Goal: Task Accomplishment & Management: Manage account settings

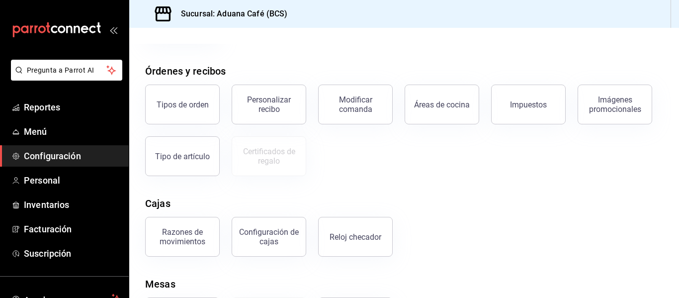
scroll to position [151, 0]
click at [356, 247] on button "Reloj checador" at bounding box center [355, 237] width 75 height 40
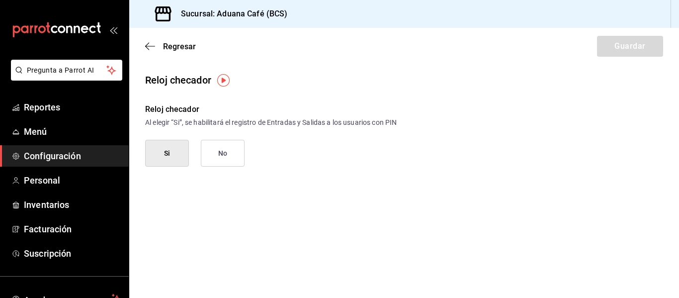
click at [62, 153] on span "Configuración" at bounding box center [72, 155] width 97 height 13
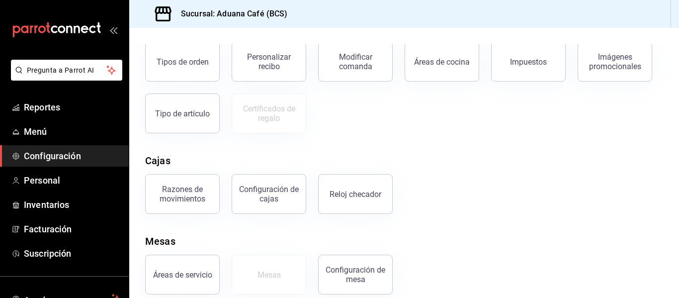
scroll to position [206, 0]
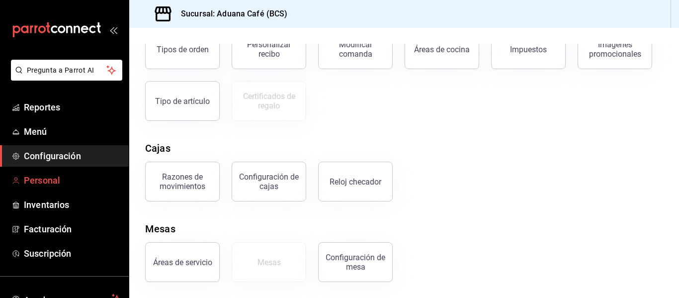
click at [73, 182] on span "Personal" at bounding box center [72, 180] width 97 height 13
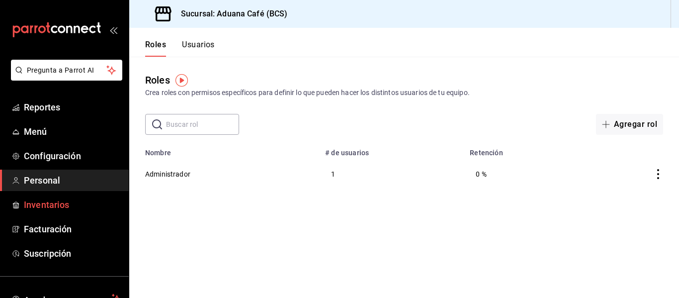
click at [57, 202] on span "Inventarios" at bounding box center [72, 204] width 97 height 13
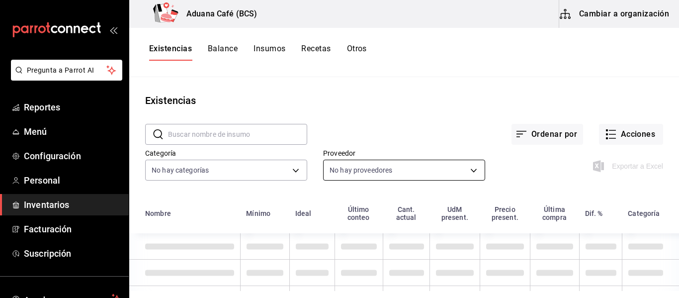
click at [381, 176] on body "Pregunta a Parrot AI Reportes Menú Configuración Personal Inventarios Facturaci…" at bounding box center [339, 145] width 679 height 291
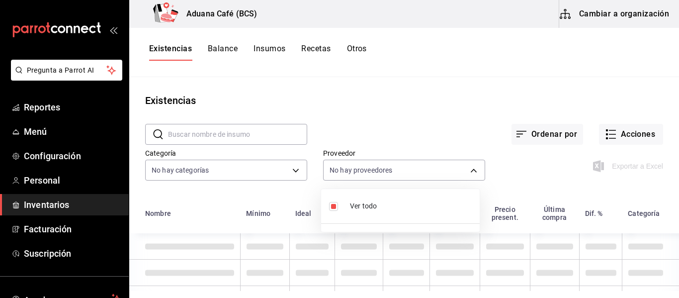
click at [402, 132] on div at bounding box center [339, 149] width 679 height 298
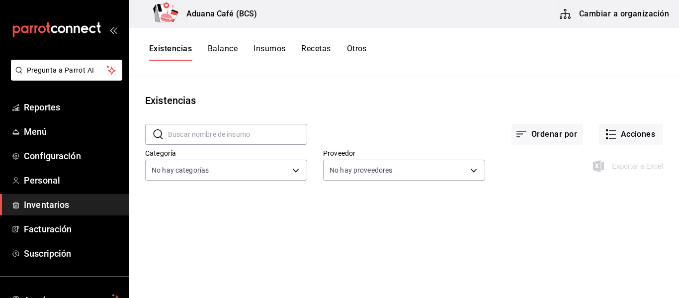
click at [601, 3] on button "Cambiar a organización" at bounding box center [615, 14] width 112 height 28
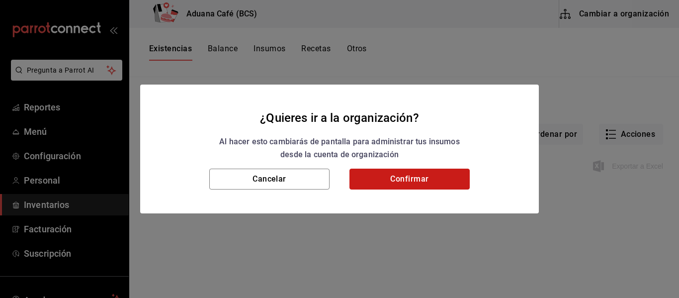
click at [379, 172] on button "Confirmar" at bounding box center [410, 179] width 120 height 21
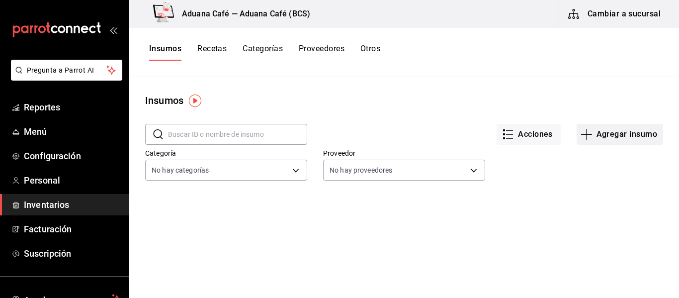
click at [618, 132] on button "Agregar insumo" at bounding box center [620, 134] width 87 height 21
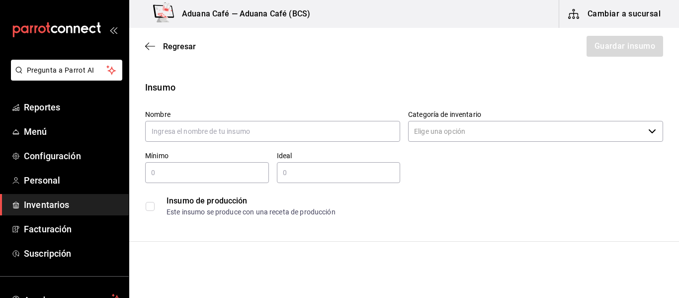
click at [592, 143] on div "Categoría de inventario ​" at bounding box center [535, 126] width 255 height 33
click at [632, 132] on input "Categoría de inventario" at bounding box center [526, 131] width 236 height 21
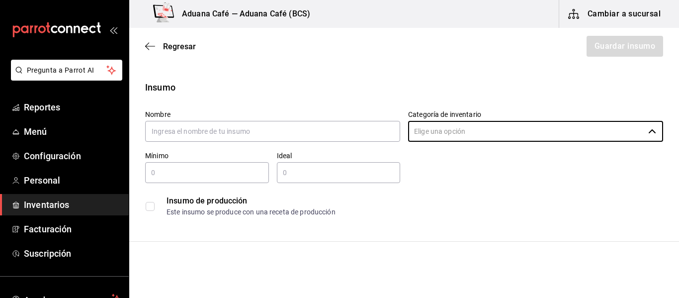
click at [149, 207] on input "checkbox" at bounding box center [150, 206] width 9 height 9
checkbox input "false"
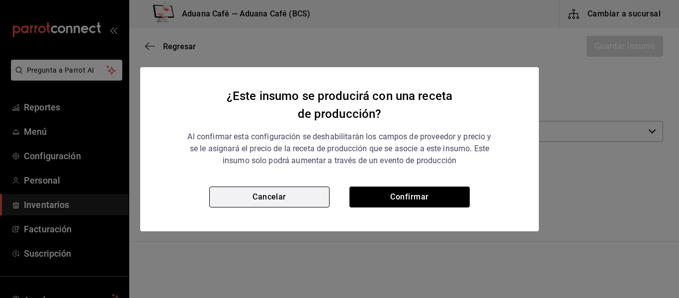
click at [263, 190] on button "Cancelar" at bounding box center [269, 196] width 120 height 21
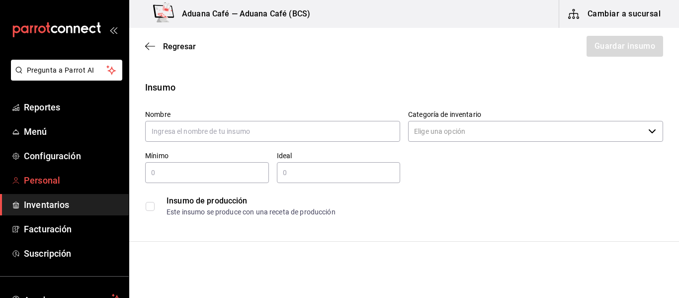
click at [45, 181] on span "Personal" at bounding box center [72, 180] width 97 height 13
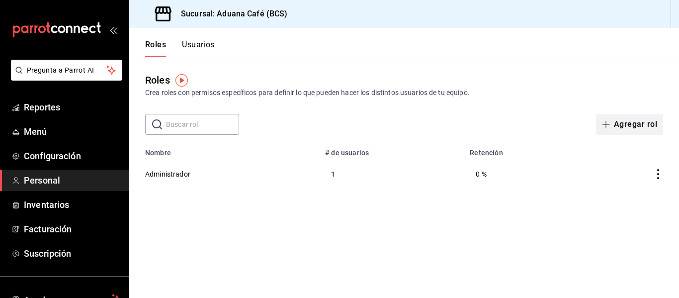
click at [643, 125] on button "Agregar rol" at bounding box center [629, 124] width 67 height 21
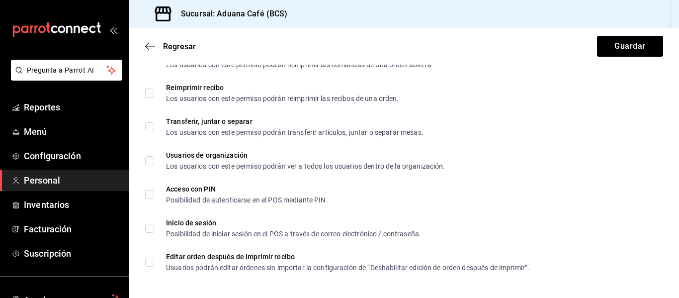
scroll to position [1779, 0]
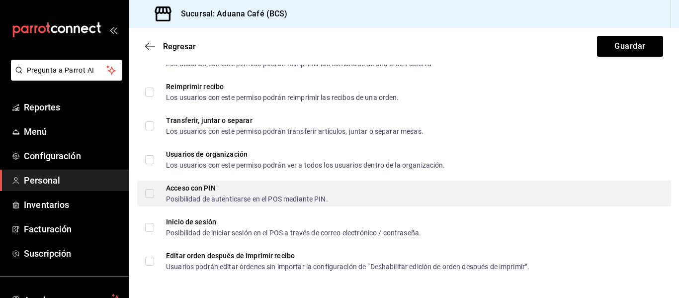
type input "[PERSON_NAME]"
click at [144, 195] on div "Acceso con PIN Posibilidad de autenticarse en el POS mediante PIN." at bounding box center [404, 193] width 534 height 26
checkbox input "true"
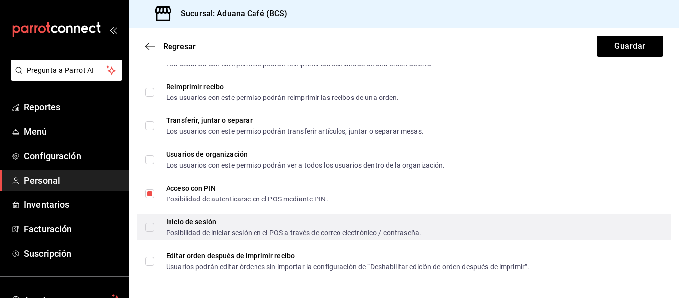
click at [150, 226] on input "Inicio de sesión Posibilidad de iniciar sesión en el POS a través de correo ele…" at bounding box center [149, 227] width 9 height 9
checkbox input "true"
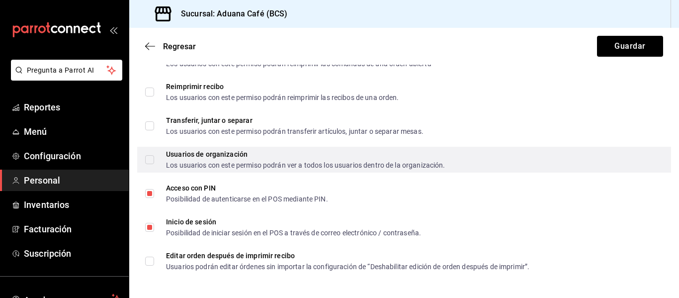
click at [149, 161] on input "Usuarios de organización Los usuarios con este permiso podrán ver a todos los u…" at bounding box center [149, 159] width 9 height 9
checkbox input "false"
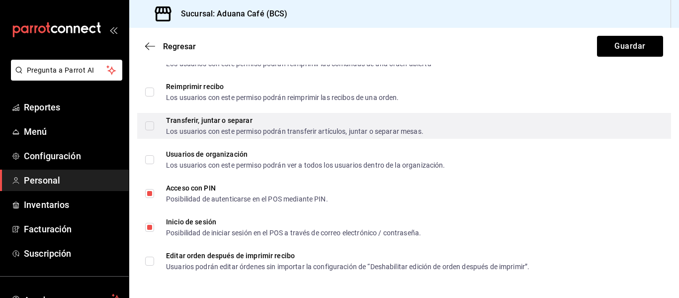
click at [145, 123] on input "Transferir, juntar o separar Los usuarios con este permiso podrán transferir ar…" at bounding box center [149, 125] width 9 height 9
checkbox input "true"
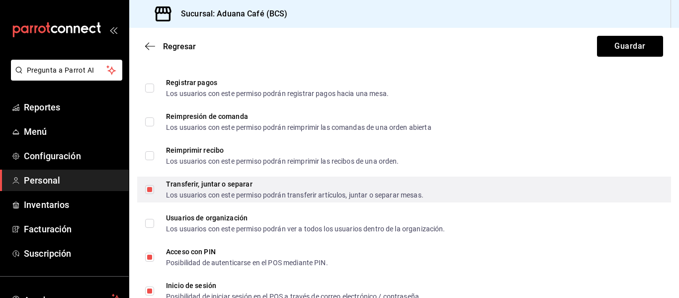
scroll to position [1690, 0]
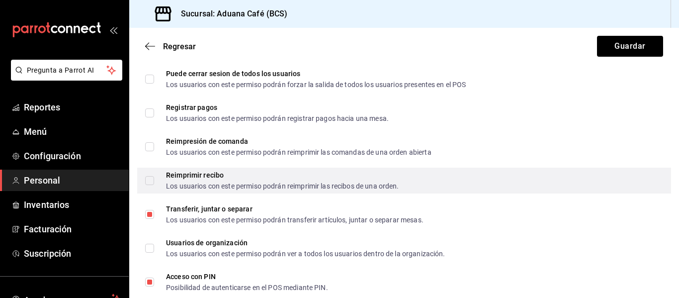
click at [150, 182] on input "Reimprimir recibo Los usuarios con este permiso podrán reimprimir las recibos d…" at bounding box center [149, 180] width 9 height 9
checkbox input "true"
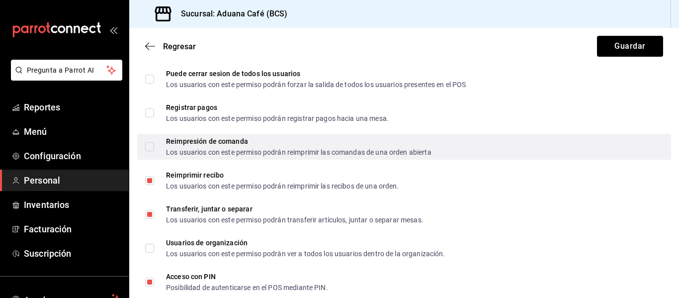
click at [143, 148] on div "Reimpresión de comanda Los usuarios con este permiso podrán reimprimir las coma…" at bounding box center [404, 147] width 534 height 26
checkbox input "true"
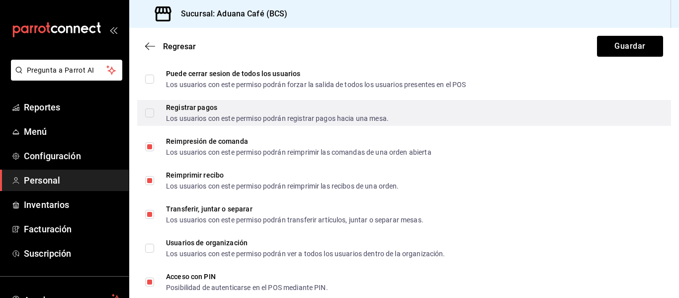
click at [146, 116] on input "Registrar pagos Los usuarios con este permiso podrán registrar pagos hacia una …" at bounding box center [149, 112] width 9 height 9
checkbox input "true"
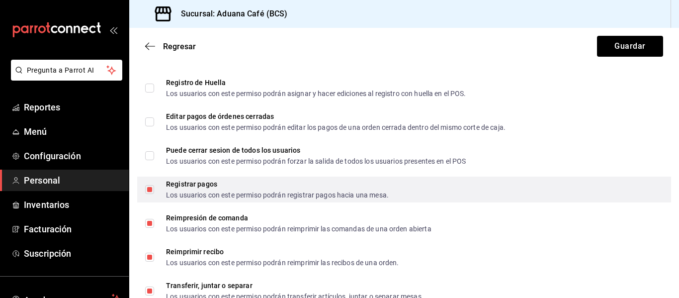
scroll to position [1611, 0]
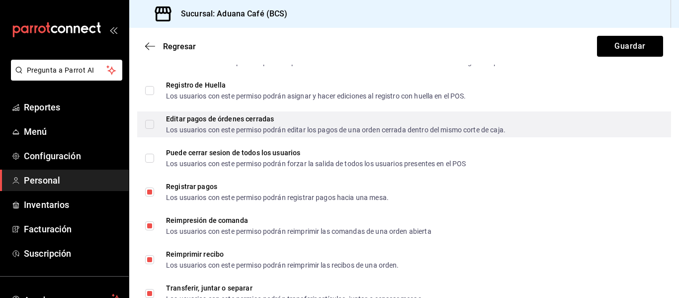
click at [151, 127] on input "Editar pagos de órdenes cerradas Los usuarios con este permiso podrán editar lo…" at bounding box center [149, 124] width 9 height 9
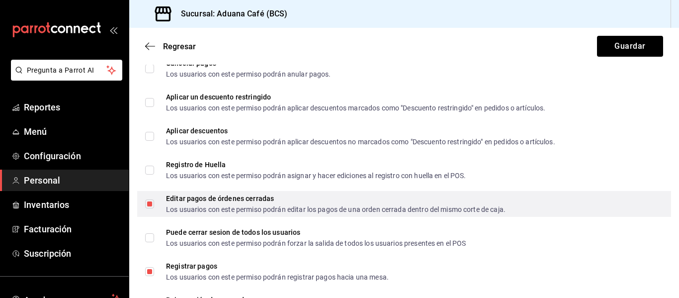
scroll to position [1513, 0]
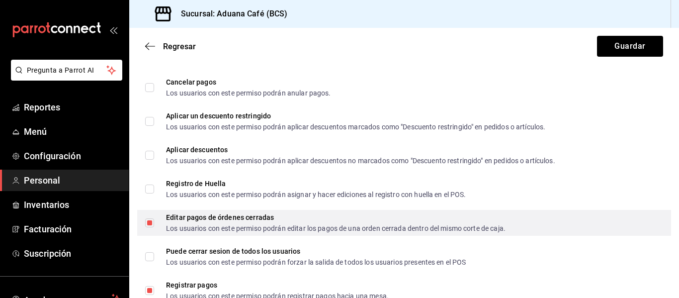
click at [151, 224] on input "Editar pagos de órdenes cerradas Los usuarios con este permiso podrán editar lo…" at bounding box center [149, 222] width 9 height 9
checkbox input "false"
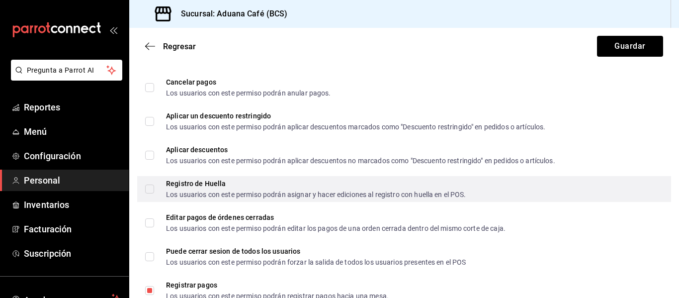
click at [152, 188] on input "Registro de Huella Los usuarios con este permiso podrán asignar y hacer edicion…" at bounding box center [149, 188] width 9 height 9
checkbox input "false"
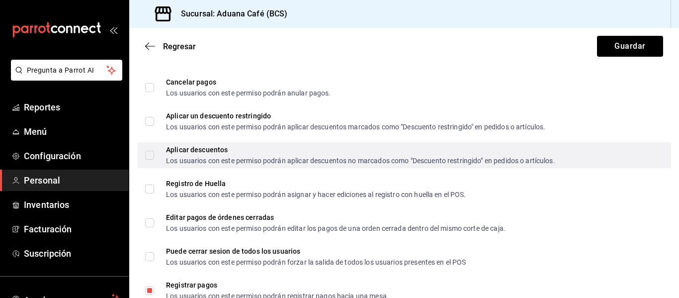
click at [155, 159] on span "Aplicar descuentos Los usuarios con este permiso podrán aplicar descuentos no m…" at bounding box center [354, 155] width 401 height 18
click at [154, 159] on input "Aplicar descuentos Los usuarios con este permiso podrán aplicar descuentos no m…" at bounding box center [149, 155] width 9 height 9
click at [143, 158] on div "Aplicar descuentos Los usuarios con este permiso podrán aplicar descuentos no m…" at bounding box center [404, 155] width 534 height 26
checkbox input "true"
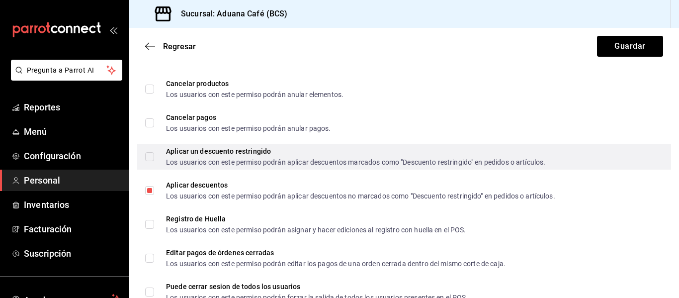
scroll to position [1475, 0]
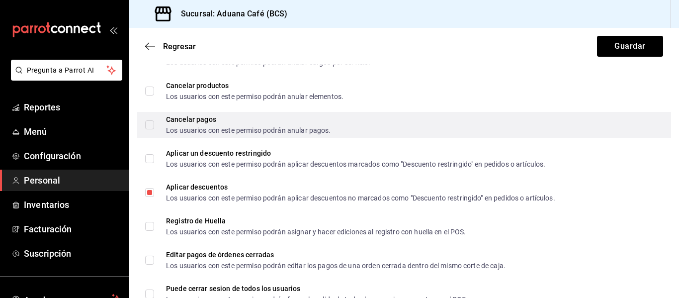
click at [149, 125] on input "Cancelar pagos Los usuarios con este permiso podrán anular pagos." at bounding box center [149, 124] width 9 height 9
checkbox input "true"
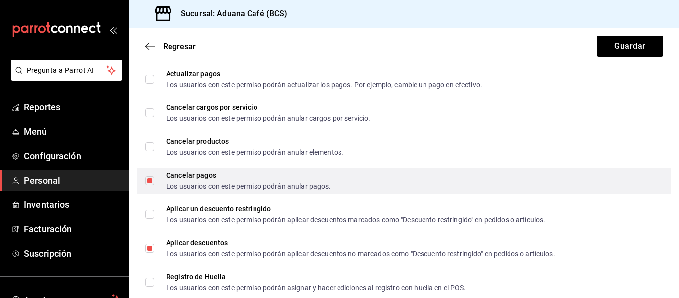
scroll to position [1415, 0]
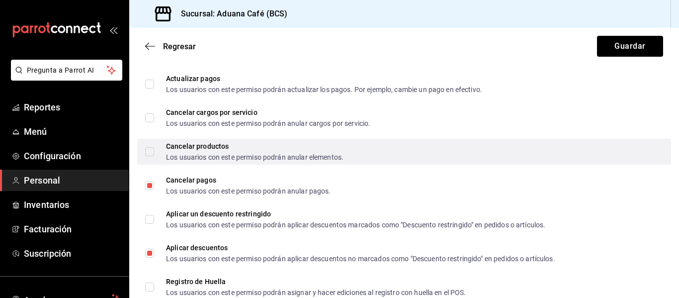
click at [152, 155] on input "Cancelar productos Los usuarios con este permiso podrán anular elementos." at bounding box center [149, 151] width 9 height 9
checkbox input "true"
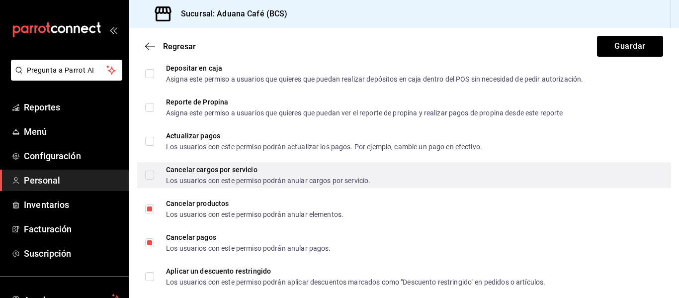
scroll to position [1350, 0]
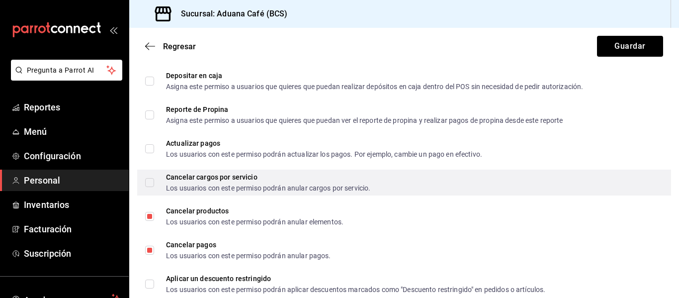
click at [145, 184] on div "Cancelar cargos por servicio Los usuarios con este permiso podrán anular cargos…" at bounding box center [404, 183] width 534 height 26
checkbox input "true"
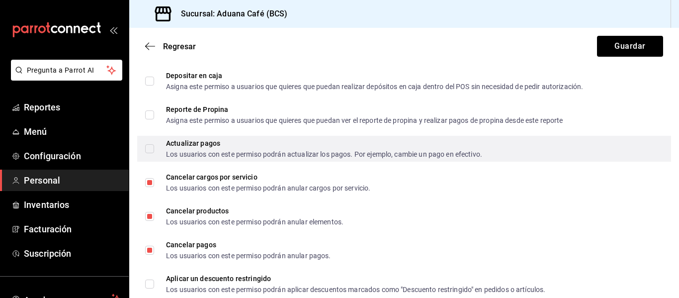
click at [153, 149] on input "Actualizar pagos Los usuarios con este permiso podrán actualizar los pagos. Por…" at bounding box center [149, 148] width 9 height 9
checkbox input "true"
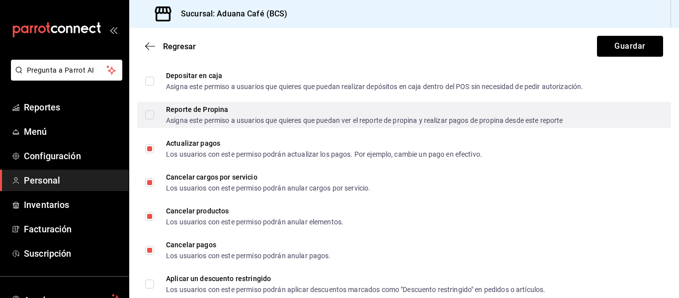
click at [139, 120] on div "Reporte de Propina Asigna este permiso a usuarios que quieres que puedan ver el…" at bounding box center [404, 115] width 534 height 26
checkbox input "true"
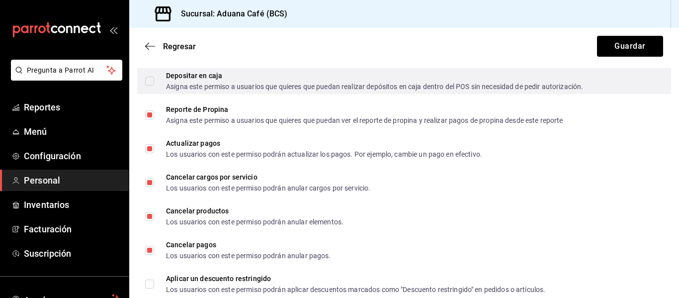
click at [147, 83] on input "Depositar en caja Asigna este permiso a usuarios que quieres que puedan realiza…" at bounding box center [149, 81] width 9 height 9
checkbox input "true"
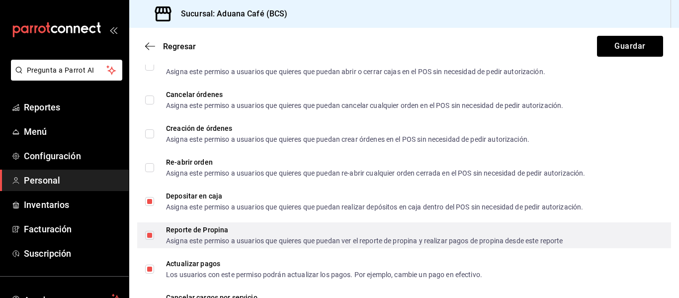
scroll to position [1227, 0]
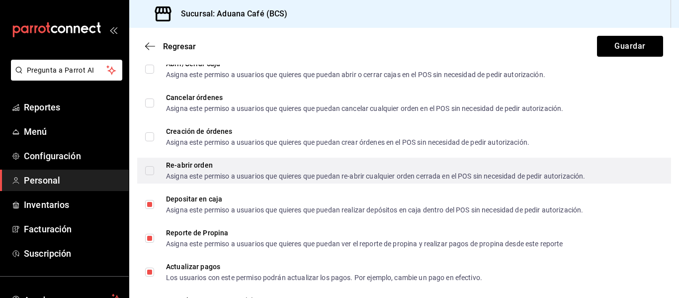
click at [145, 169] on input "Re-abrir orden Asigna este permiso a usuarios que quieres que puedan re-abrir c…" at bounding box center [149, 170] width 9 height 9
checkbox input "true"
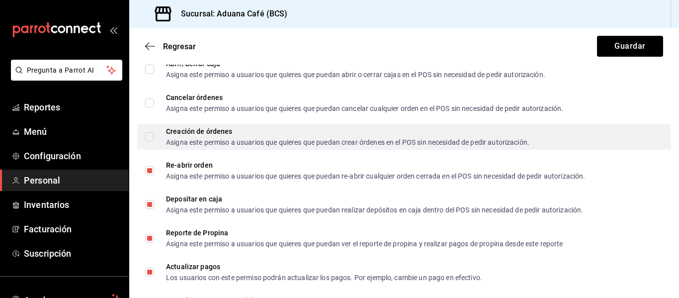
click at [147, 135] on input "Creación de órdenes Asigna este permiso a usuarios que quieres que puedan crear…" at bounding box center [149, 136] width 9 height 9
checkbox input "true"
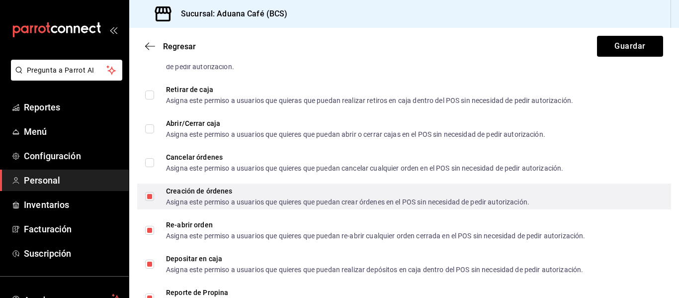
scroll to position [1151, 0]
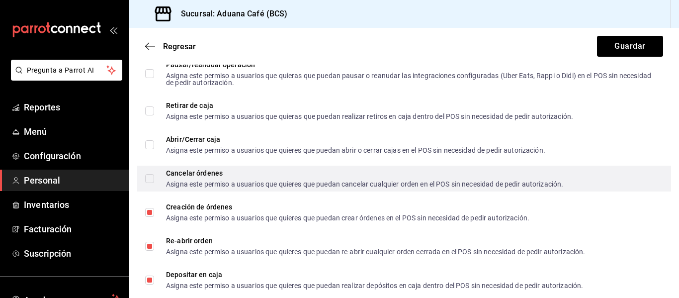
click at [150, 180] on input "Cancelar órdenes Asigna este permiso a usuarios que quieres que puedan cancelar…" at bounding box center [149, 178] width 9 height 9
checkbox input "true"
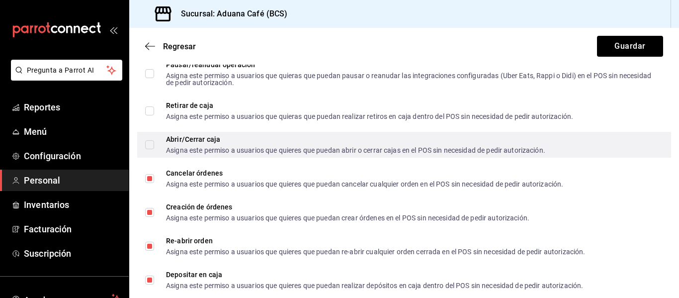
click at [148, 145] on input "Abrir/Cerrar caja Asigna este permiso a usuarios que quieres que puedan abrir o…" at bounding box center [149, 144] width 9 height 9
checkbox input "true"
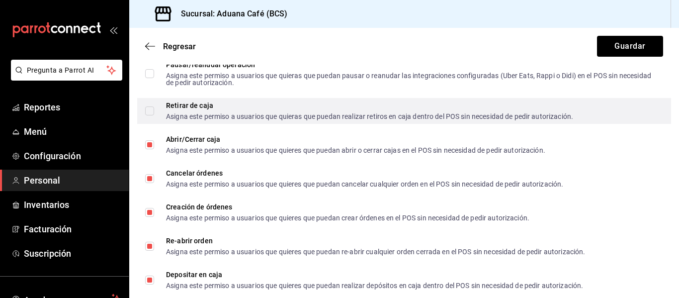
click at [147, 117] on label "Retirar de caja Asigna este permiso a usuarios que quieras que puedan realizar …" at bounding box center [359, 111] width 428 height 18
click at [147, 115] on input "Retirar de caja Asigna este permiso a usuarios que quieras que puedan realizar …" at bounding box center [149, 110] width 9 height 9
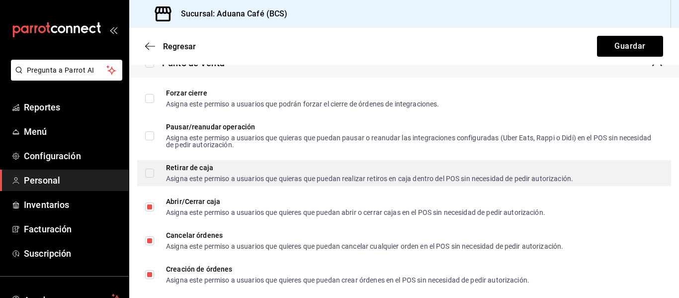
scroll to position [1084, 0]
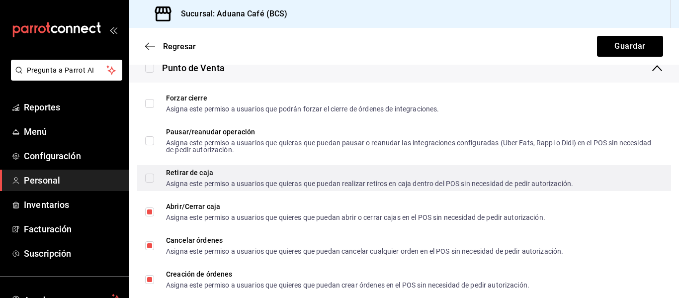
click at [155, 182] on span "Retirar de caja Asigna este permiso a usuarios que quieras que puedan realizar …" at bounding box center [363, 178] width 419 height 18
click at [154, 182] on input "Retirar de caja Asigna este permiso a usuarios que quieras que puedan realizar …" at bounding box center [149, 178] width 9 height 9
click at [155, 182] on span "Retirar de caja Asigna este permiso a usuarios que quieras que puedan realizar …" at bounding box center [363, 178] width 419 height 18
click at [154, 182] on input "Retirar de caja Asigna este permiso a usuarios que quieras que puedan realizar …" at bounding box center [149, 178] width 9 height 9
click at [149, 180] on input "Retirar de caja Asigna este permiso a usuarios que quieras que puedan realizar …" at bounding box center [149, 178] width 9 height 9
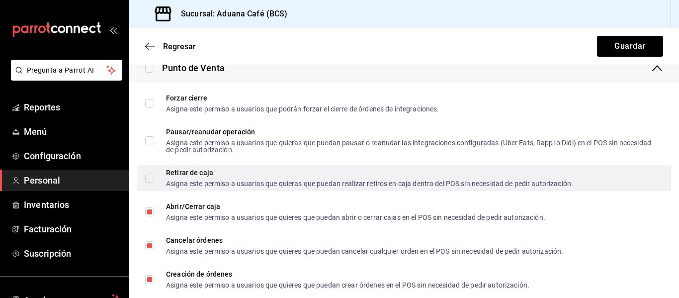
checkbox input "true"
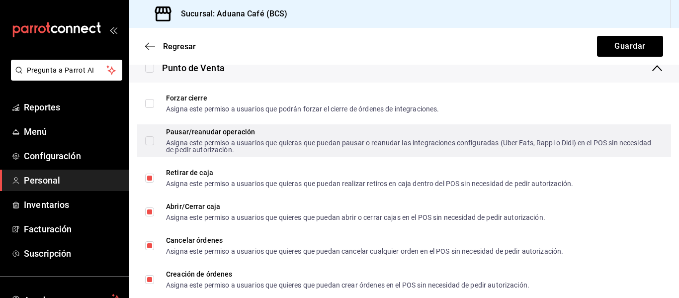
click at [145, 140] on input "Pausar/reanudar operación Asigna este permiso a usuarios que quieras que puedan…" at bounding box center [149, 140] width 9 height 9
checkbox input "true"
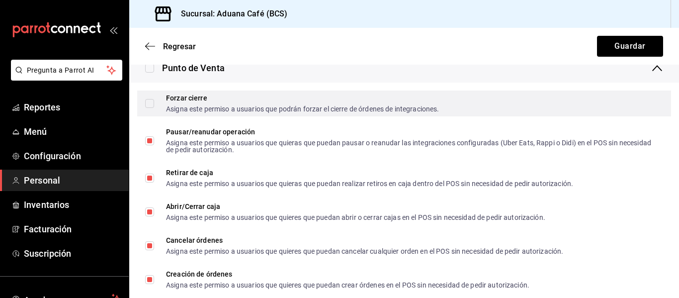
click at [146, 102] on input "Forzar cierre Asigna este permiso a usuarios que podrán forzar el cierre de órd…" at bounding box center [149, 103] width 9 height 9
checkbox input "true"
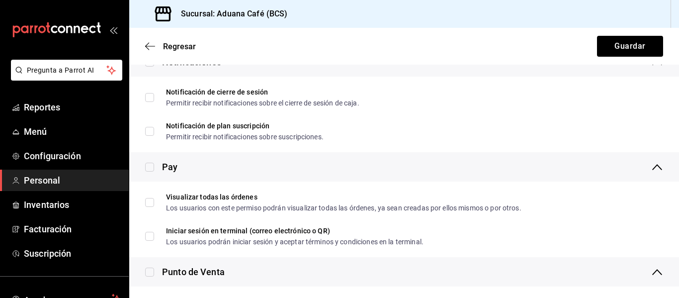
scroll to position [880, 0]
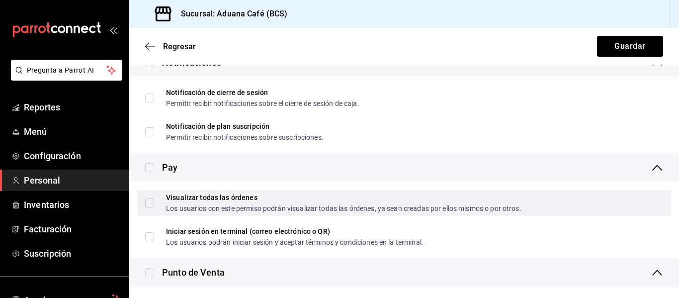
click at [148, 206] on input "Visualizar todas las órdenes Los usuarios con este permiso podrán visualizar to…" at bounding box center [149, 202] width 9 height 9
checkbox input "true"
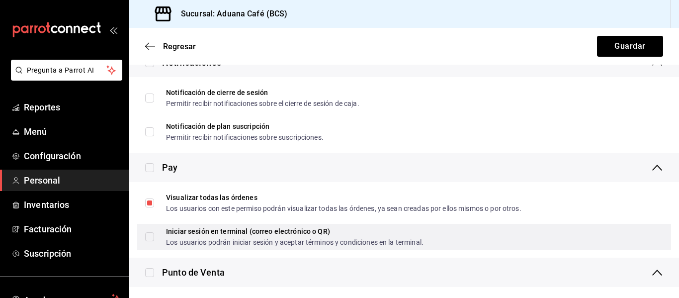
click at [155, 238] on span "Iniciar sesión en terminal (correo electrónico o QR) Los usuarios podrán inicia…" at bounding box center [288, 237] width 269 height 18
click at [154, 238] on input "Iniciar sesión en terminal (correo electrónico o QR) Los usuarios podrán inicia…" at bounding box center [149, 236] width 9 height 9
checkbox input "false"
click at [146, 237] on input "Iniciar sesión en terminal (correo electrónico o QR) Los usuarios podrán inicia…" at bounding box center [149, 236] width 9 height 9
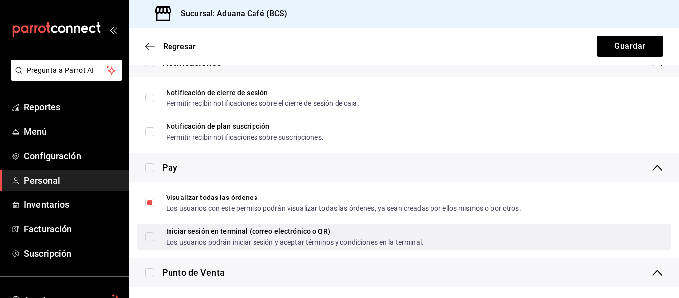
checkbox input "true"
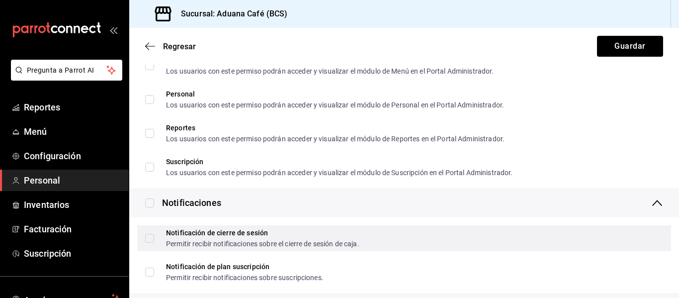
scroll to position [739, 0]
click at [148, 235] on input "Notificación de cierre de sesión Permitir recibir notificaciones sobre el cierr…" at bounding box center [149, 238] width 9 height 9
checkbox input "true"
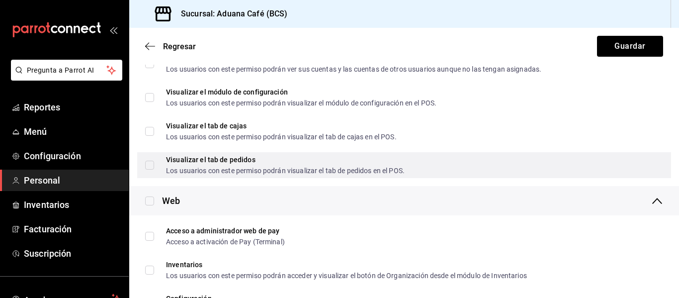
scroll to position [449, 0]
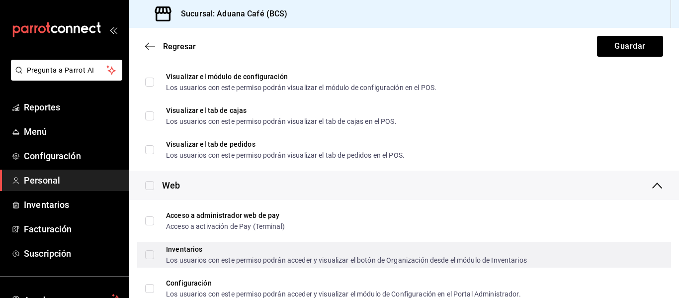
click at [149, 255] on input "Inventarios Los usuarios con este permiso podrán acceder y visualizar el botón …" at bounding box center [149, 254] width 9 height 9
checkbox input "true"
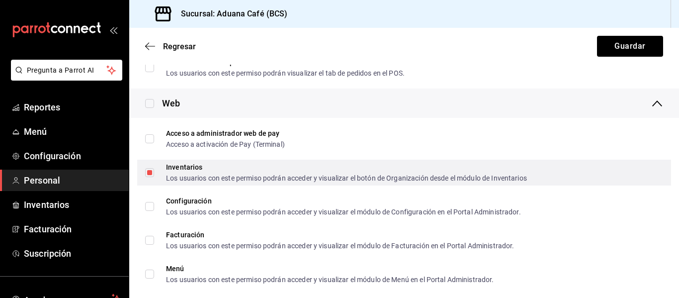
scroll to position [535, 0]
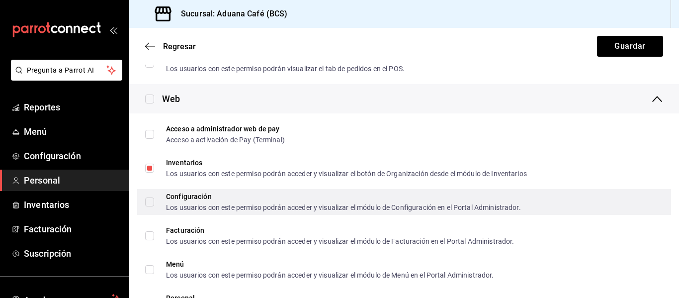
click at [152, 202] on input "Configuración Los usuarios con este permiso podrán acceder y visualizar el módu…" at bounding box center [149, 201] width 9 height 9
checkbox input "true"
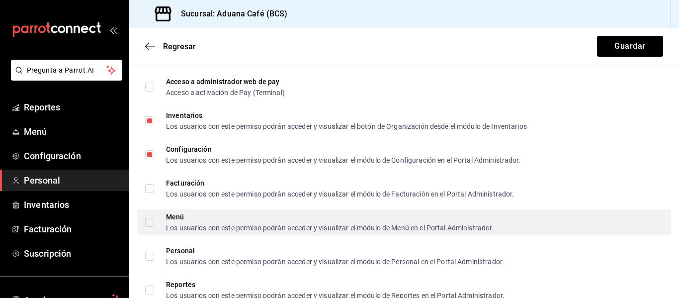
scroll to position [600, 0]
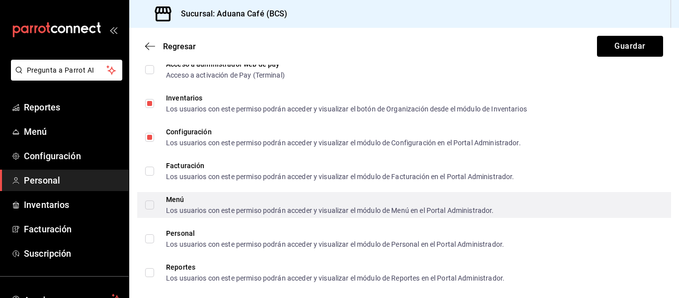
click at [150, 207] on input "Menú Los usuarios con este permiso podrán acceder y visualizar el módulo de Men…" at bounding box center [149, 204] width 9 height 9
checkbox input "true"
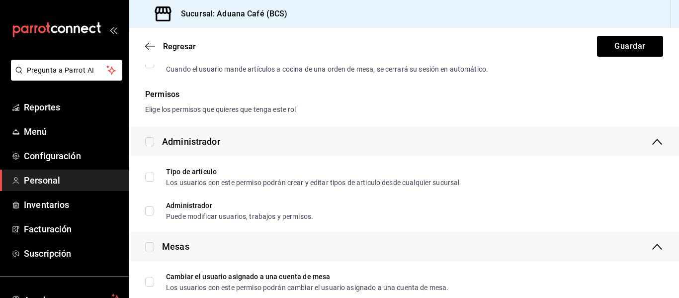
scroll to position [0, 0]
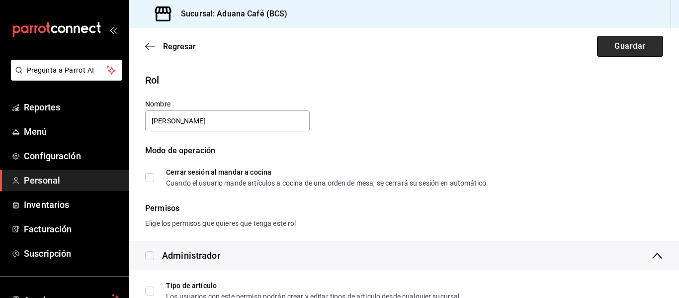
click at [617, 48] on button "Guardar" at bounding box center [630, 46] width 66 height 21
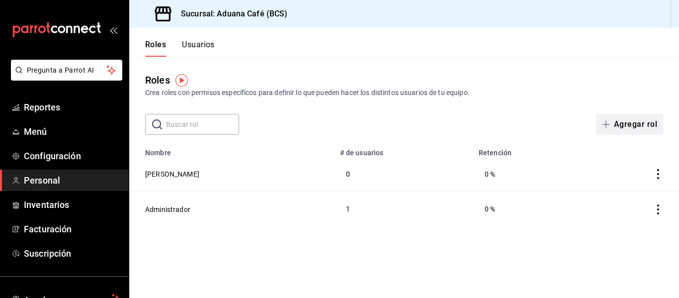
click at [622, 126] on button "Agregar rol" at bounding box center [629, 124] width 67 height 21
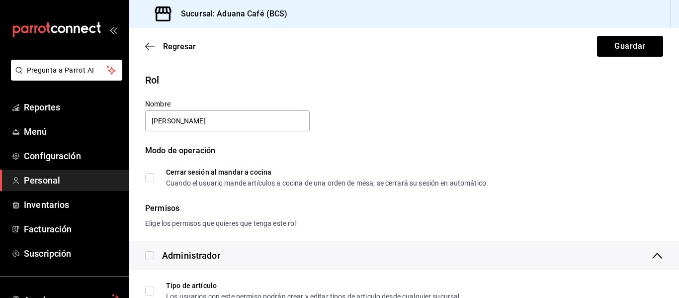
type input "[PERSON_NAME]"
click at [153, 174] on input "Cerrar sesión al mandar a cocina Cuando el usuario mande artículos a cocina de …" at bounding box center [149, 177] width 9 height 9
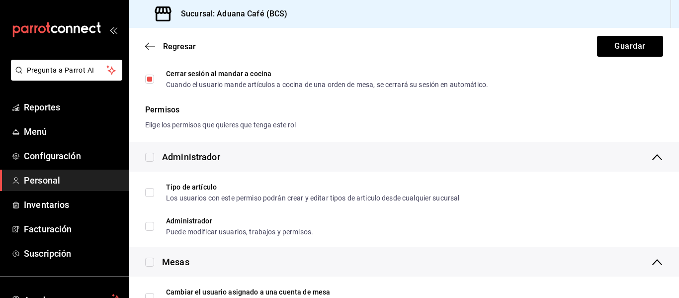
scroll to position [106, 0]
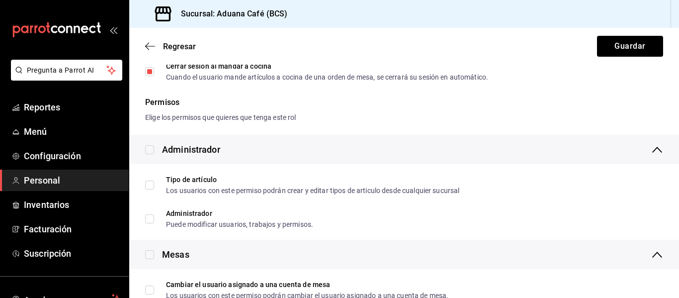
click at [148, 75] on input "Cerrar sesión al mandar a cocina Cuando el usuario mande artículos a cocina de …" at bounding box center [149, 71] width 9 height 9
checkbox input "false"
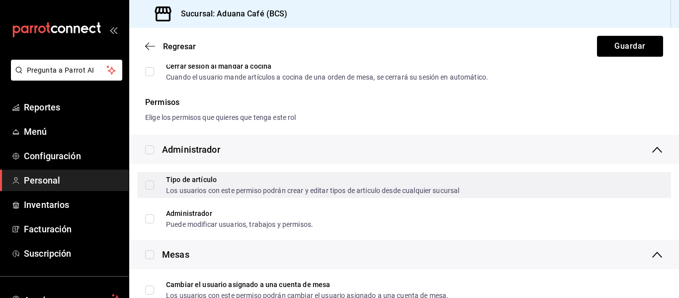
click at [151, 185] on input "Tipo de artículo Los usuarios con este permiso podrán crear y editar tipos de a…" at bounding box center [149, 184] width 9 height 9
checkbox input "true"
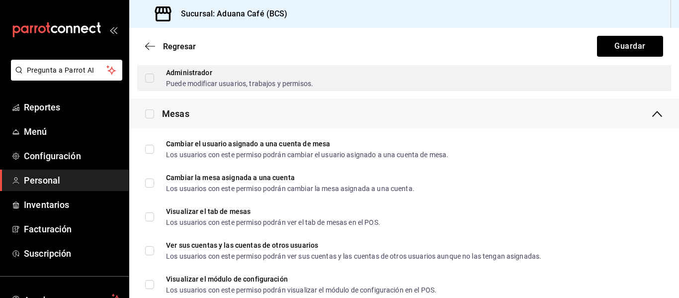
scroll to position [250, 0]
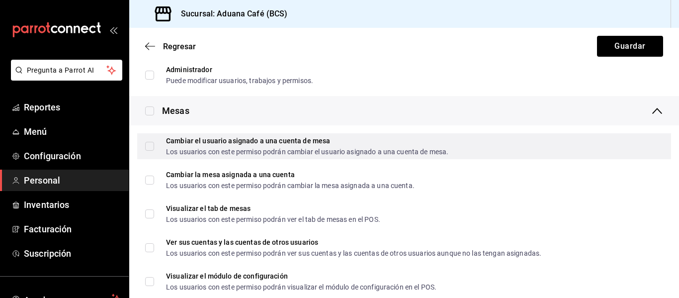
click at [153, 151] on label "Cambiar el usuario asignado a una cuenta [PERSON_NAME] Los usuarios con este pe…" at bounding box center [296, 146] width 303 height 18
click at [153, 151] on input "Cambiar el usuario asignado a una cuenta [PERSON_NAME] Los usuarios con este pe…" at bounding box center [149, 146] width 9 height 9
click at [145, 150] on div "Cambiar el usuario asignado a una cuenta [PERSON_NAME] Los usuarios con este pe…" at bounding box center [404, 146] width 534 height 26
checkbox input "true"
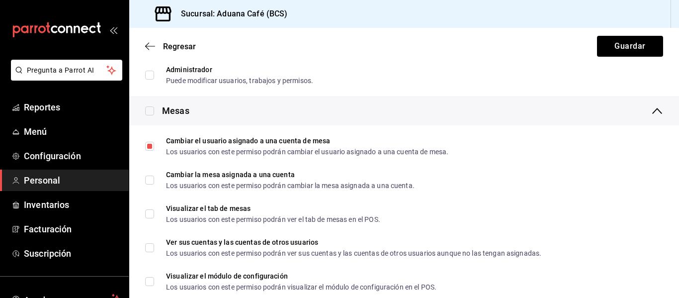
click at [146, 109] on input "checkbox" at bounding box center [149, 110] width 9 height 9
checkbox input "true"
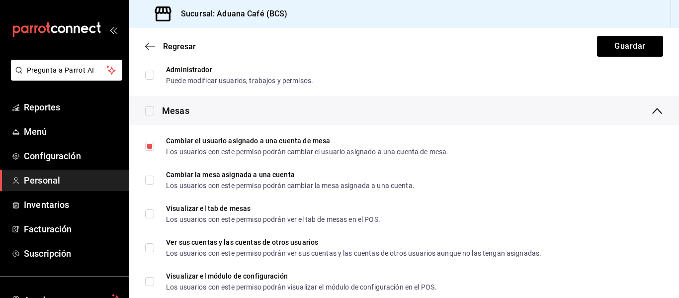
checkbox input "true"
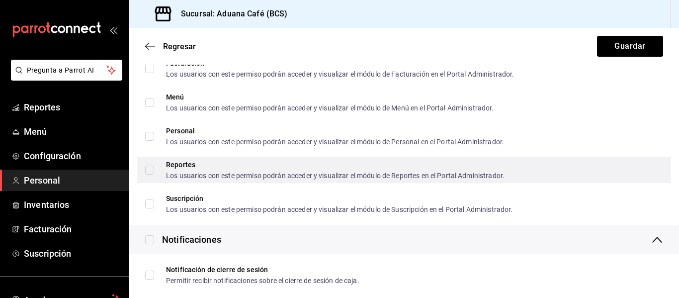
scroll to position [458, 0]
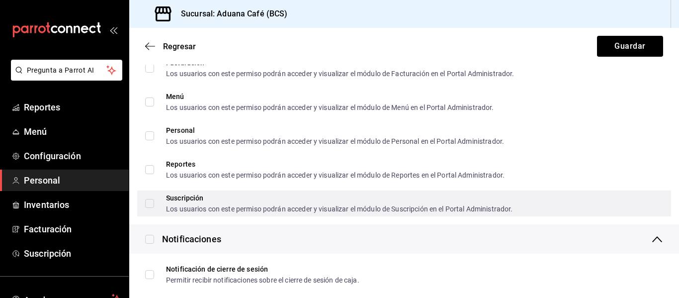
click at [147, 201] on input "Suscripción Los usuarios con este permiso podrán acceder y visualizar el módulo…" at bounding box center [149, 203] width 9 height 9
checkbox input "true"
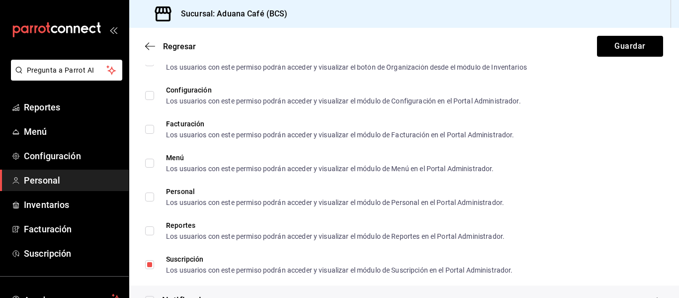
scroll to position [374, 0]
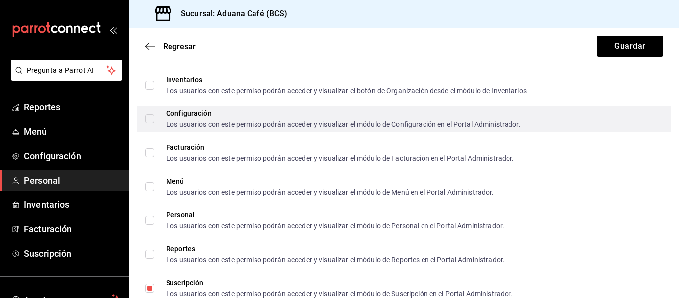
click at [147, 127] on label "Configuración Los usuarios con este permiso podrán acceder y visualizar el módu…" at bounding box center [333, 119] width 376 height 18
click at [147, 123] on input "Configuración Los usuarios con este permiso podrán acceder y visualizar el módu…" at bounding box center [149, 118] width 9 height 9
checkbox input "false"
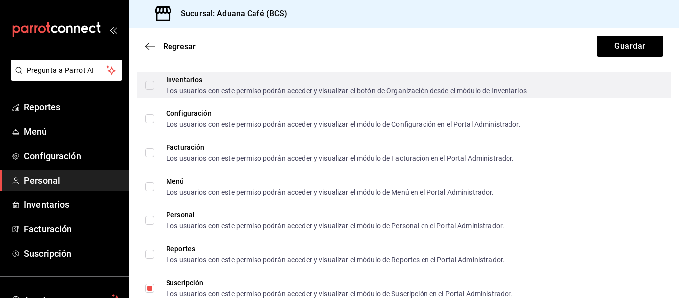
click at [148, 90] on label "Inventarios Los usuarios con este permiso podrán acceder y visualizar el botón …" at bounding box center [336, 85] width 382 height 18
click at [148, 89] on input "Inventarios Los usuarios con este permiso podrán acceder y visualizar el botón …" at bounding box center [149, 85] width 9 height 9
checkbox input "false"
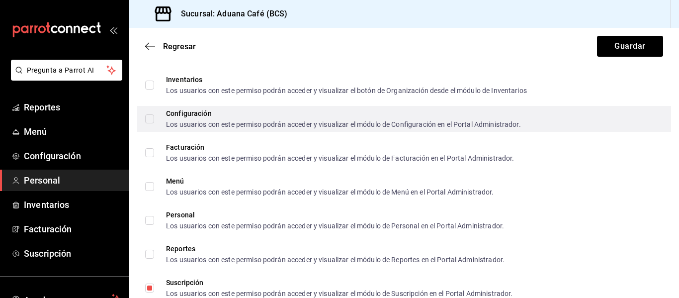
click at [152, 124] on label "Configuración Los usuarios con este permiso podrán acceder y visualizar el módu…" at bounding box center [333, 119] width 376 height 18
click at [152, 123] on input "Configuración Los usuarios con este permiso podrán acceder y visualizar el módu…" at bounding box center [149, 118] width 9 height 9
click at [151, 120] on input "Configuración Los usuarios con este permiso podrán acceder y visualizar el módu…" at bounding box center [149, 118] width 9 height 9
checkbox input "true"
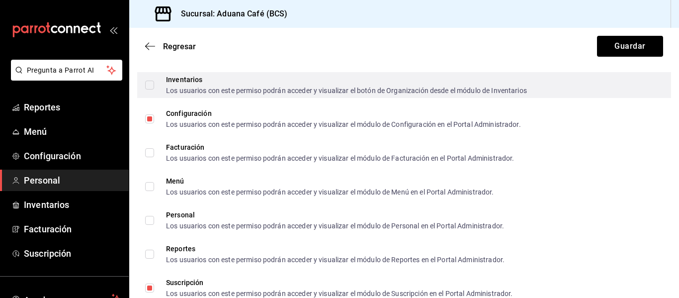
click at [149, 84] on input "Inventarios Los usuarios con este permiso podrán acceder y visualizar el botón …" at bounding box center [149, 85] width 9 height 9
checkbox input "true"
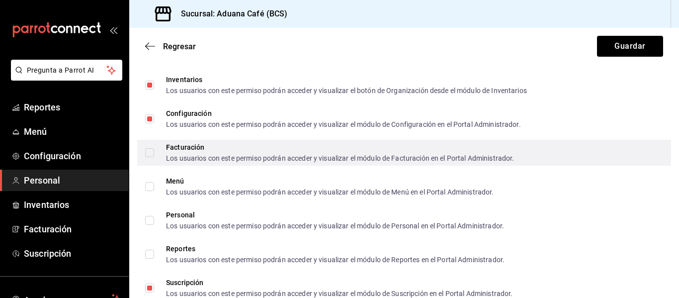
click at [151, 152] on input "Facturación Los usuarios con este permiso podrán acceder y visualizar el módulo…" at bounding box center [149, 152] width 9 height 9
checkbox input "true"
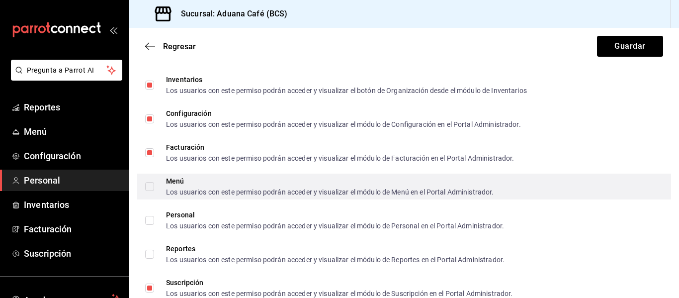
click at [146, 184] on input "Menú Los usuarios con este permiso podrán acceder y visualizar el módulo de Men…" at bounding box center [149, 186] width 9 height 9
checkbox input "true"
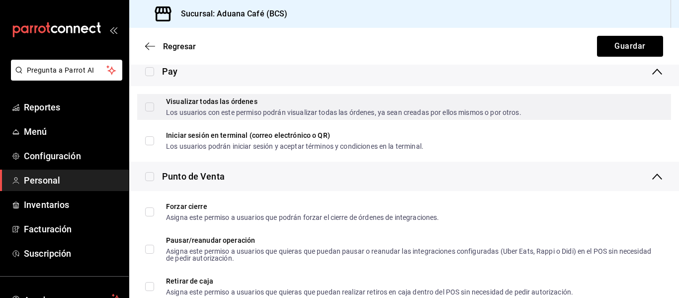
scroll to position [732, 0]
click at [149, 105] on input "Visualizar todas las órdenes Los usuarios con este permiso podrán visualizar to…" at bounding box center [149, 105] width 9 height 9
checkbox input "true"
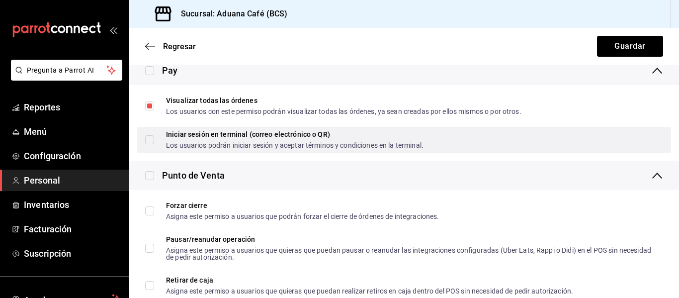
click at [147, 139] on input "Iniciar sesión en terminal (correo electrónico o QR) Los usuarios podrán inicia…" at bounding box center [149, 139] width 9 height 9
checkbox input "true"
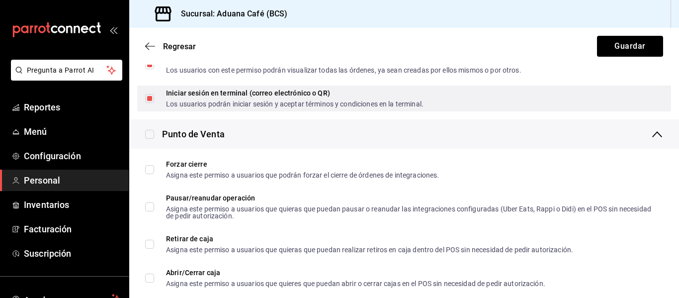
scroll to position [776, 0]
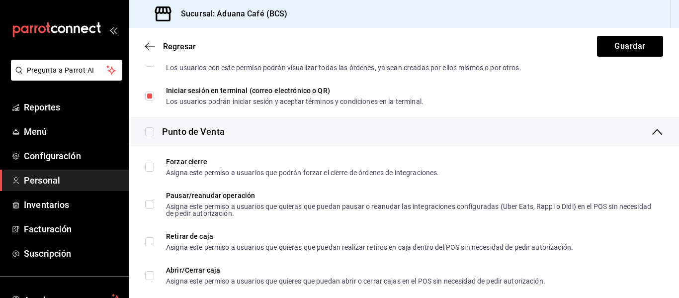
click at [147, 129] on input "checkbox" at bounding box center [149, 131] width 9 height 9
checkbox input "true"
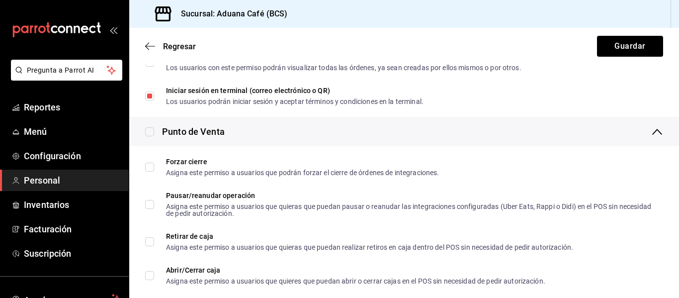
checkbox input "true"
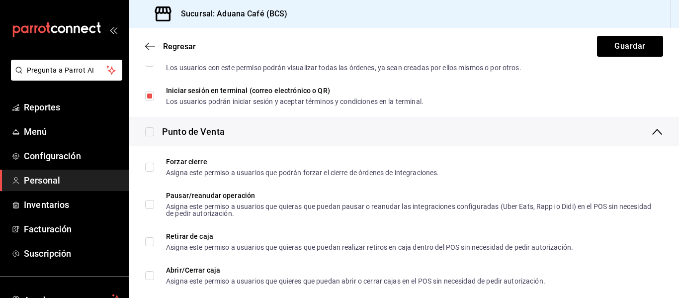
checkbox input "true"
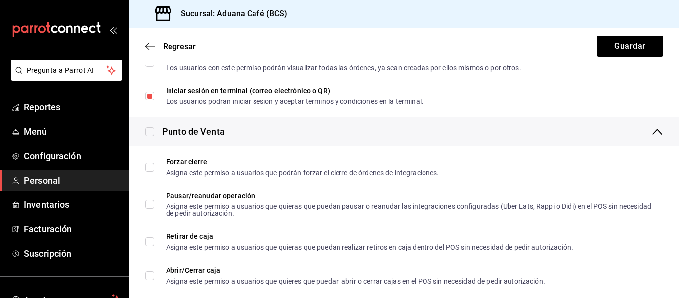
checkbox input "true"
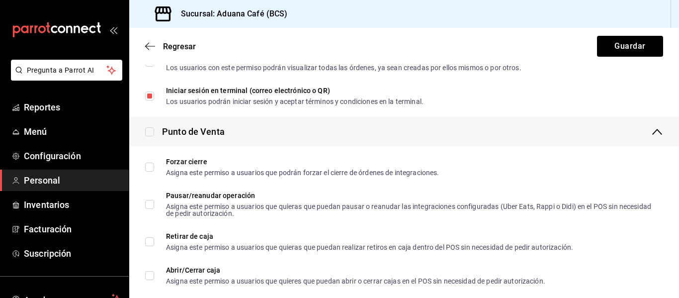
checkbox input "true"
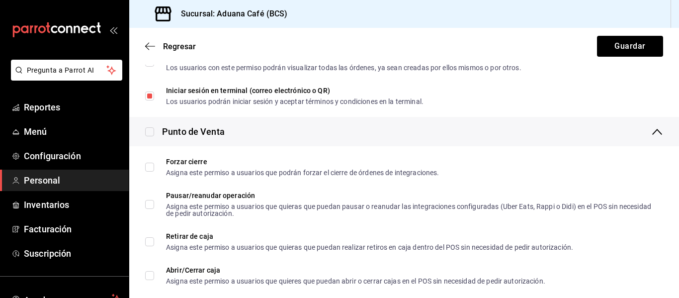
checkbox input "true"
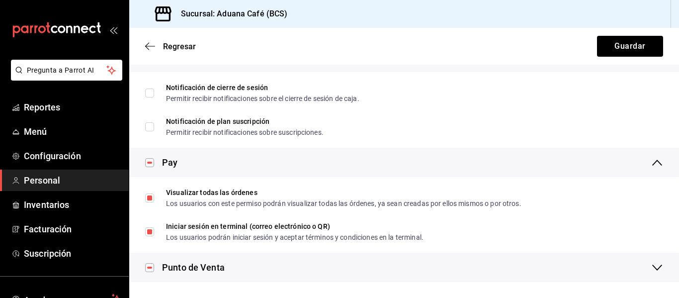
scroll to position [640, 0]
click at [599, 46] on button "Guardar" at bounding box center [630, 46] width 66 height 21
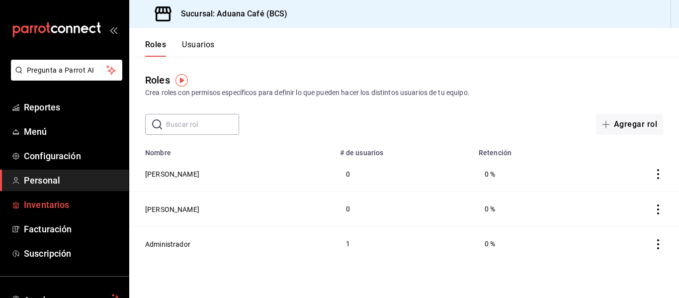
click at [47, 202] on span "Inventarios" at bounding box center [72, 204] width 97 height 13
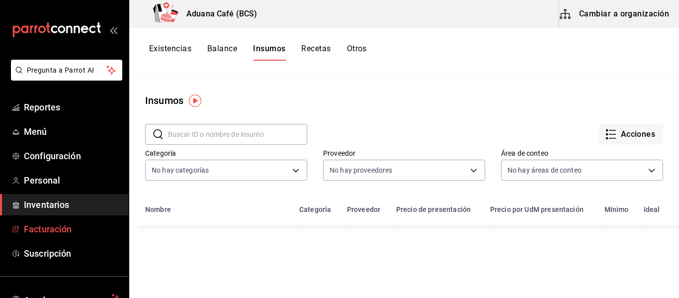
click at [40, 231] on span "Facturación" at bounding box center [72, 228] width 97 height 13
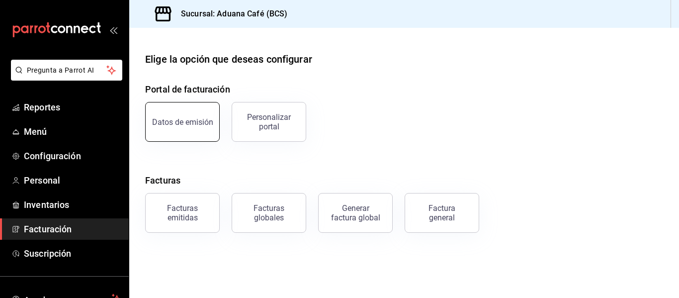
click at [195, 113] on button "Datos de emisión" at bounding box center [182, 122] width 75 height 40
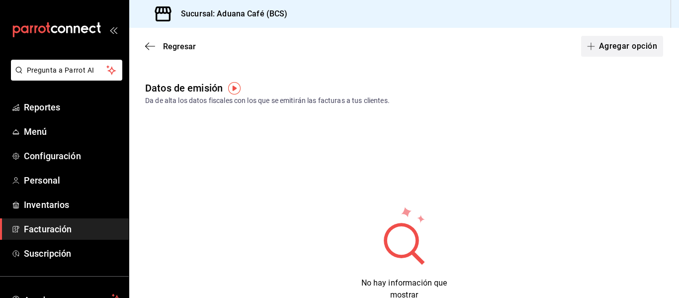
click at [622, 43] on button "Agregar opción" at bounding box center [622, 46] width 82 height 21
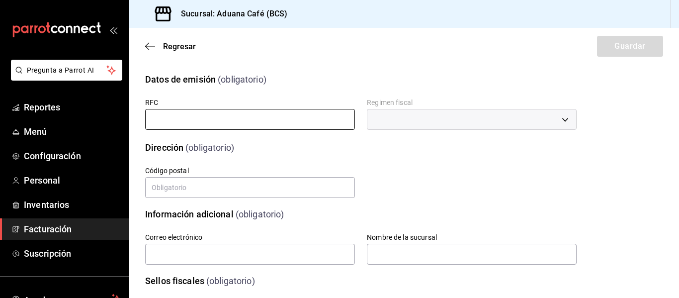
click at [281, 122] on input "text" at bounding box center [250, 119] width 210 height 21
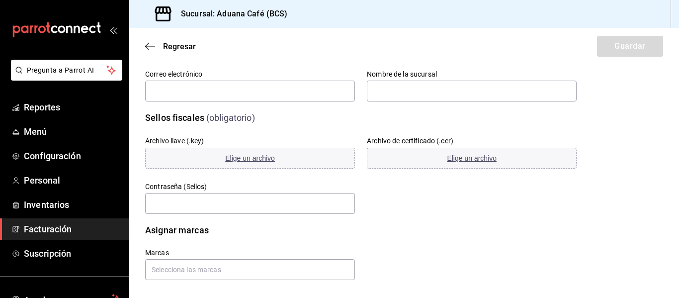
scroll to position [170, 0]
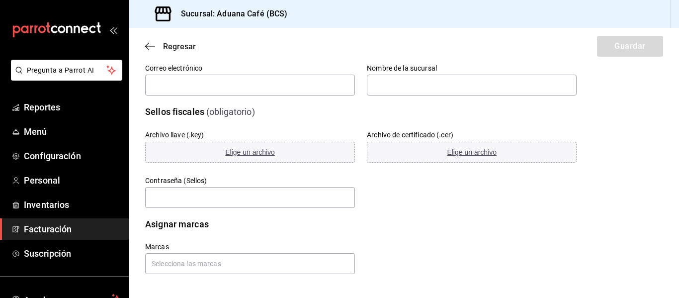
click at [149, 43] on icon "button" at bounding box center [147, 46] width 4 height 7
